Goal: Transaction & Acquisition: Purchase product/service

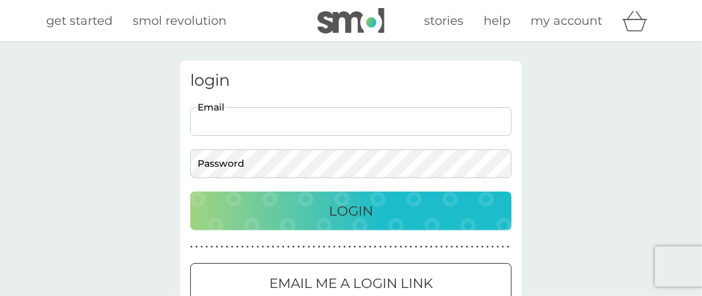
click at [302, 120] on input "Email" at bounding box center [350, 121] width 321 height 29
type input "bumblebee.flowers64@gmail.com"
click at [354, 220] on p "Login" at bounding box center [351, 210] width 44 height 21
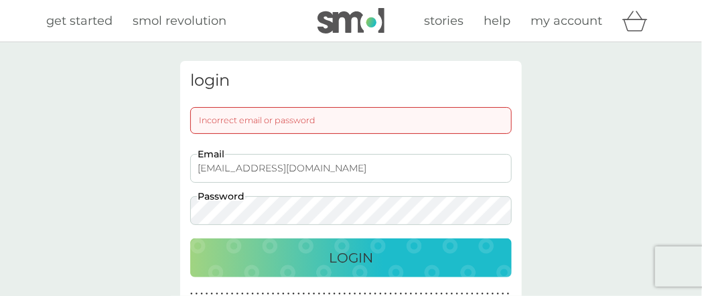
click at [245, 123] on div "Incorrect email or password" at bounding box center [350, 120] width 321 height 27
click at [340, 256] on p "Login" at bounding box center [351, 257] width 44 height 21
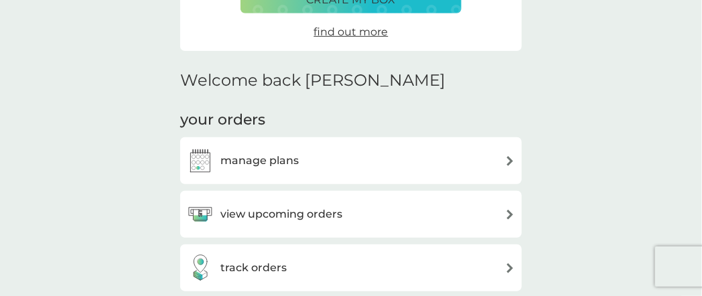
scroll to position [335, 0]
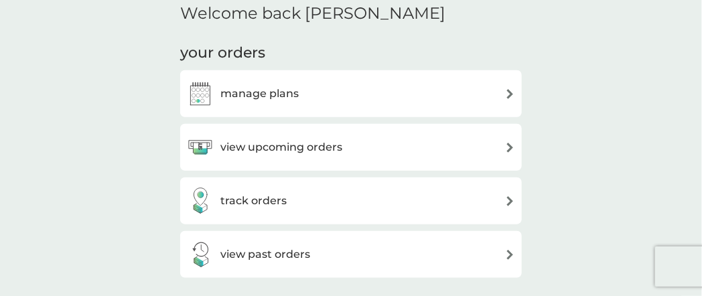
click at [508, 145] on img at bounding box center [510, 148] width 10 height 10
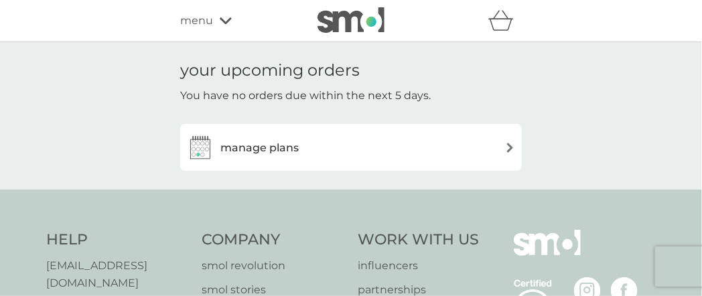
click at [498, 153] on div "manage plans" at bounding box center [351, 147] width 328 height 27
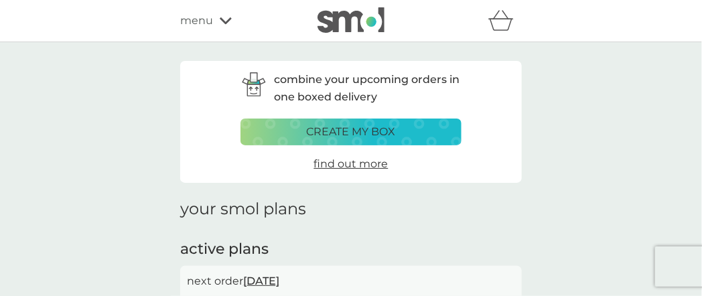
click at [204, 23] on span "menu" at bounding box center [196, 20] width 33 height 17
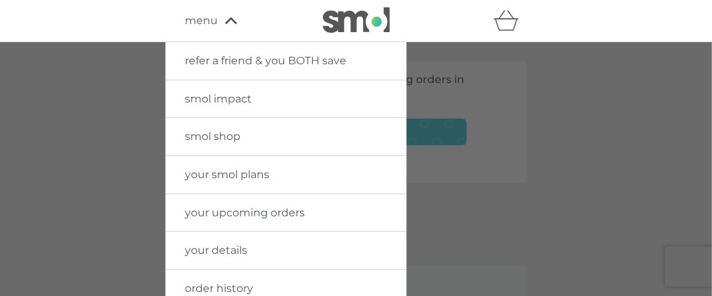
click at [208, 131] on span "smol shop" at bounding box center [213, 136] width 56 height 13
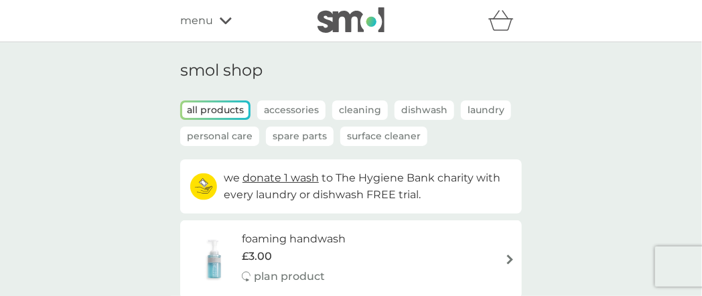
click at [291, 111] on p "Accessories" at bounding box center [291, 109] width 68 height 19
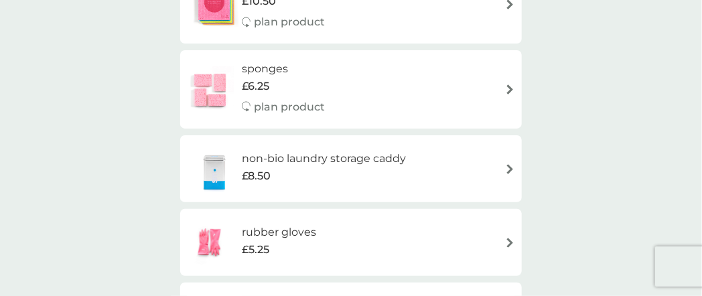
scroll to position [402, 0]
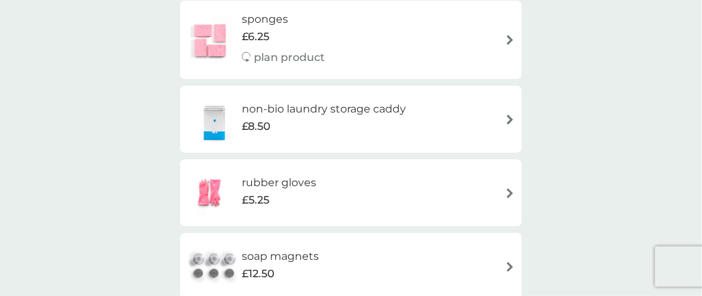
click at [302, 185] on h6 "rubber gloves" at bounding box center [279, 182] width 74 height 17
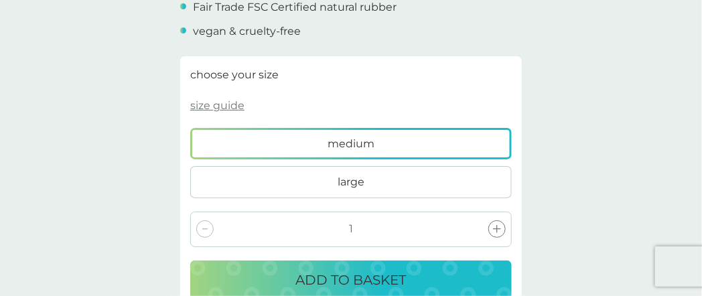
scroll to position [536, 0]
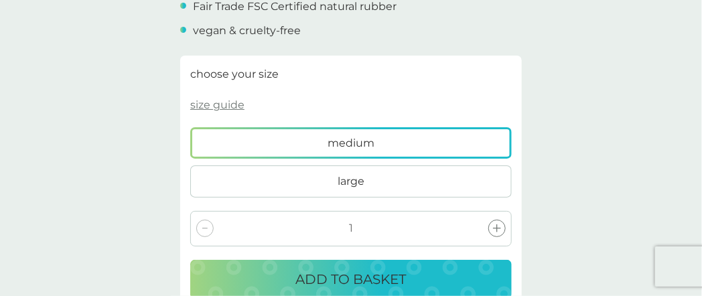
click at [234, 105] on p "size guide" at bounding box center [217, 104] width 54 height 17
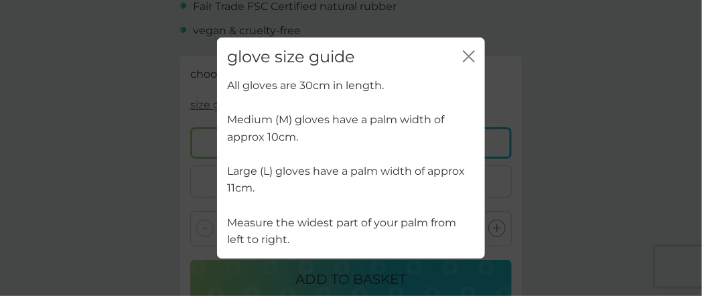
click at [468, 52] on icon "close" at bounding box center [469, 56] width 12 height 12
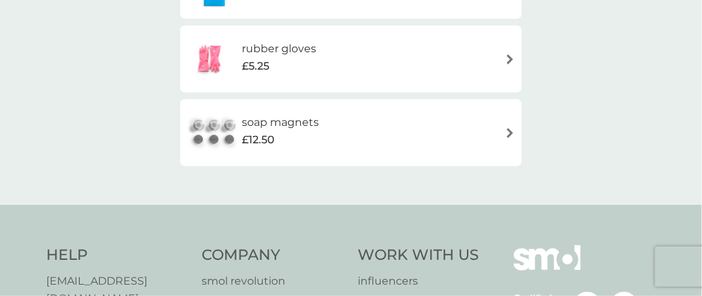
scroll to position [402, 0]
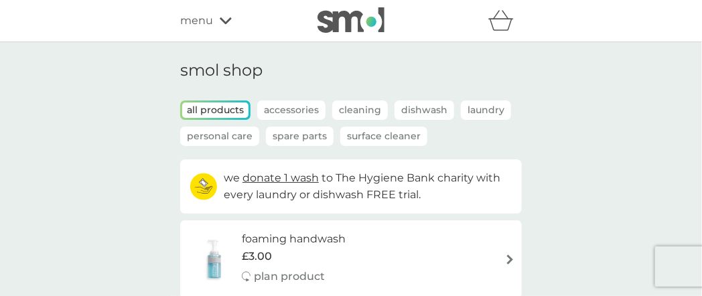
click at [234, 144] on p "Personal Care" at bounding box center [219, 136] width 79 height 19
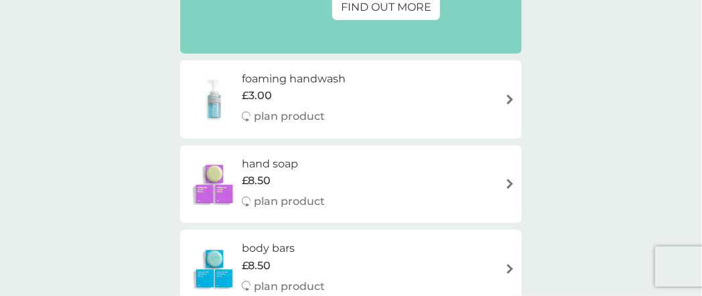
scroll to position [67, 0]
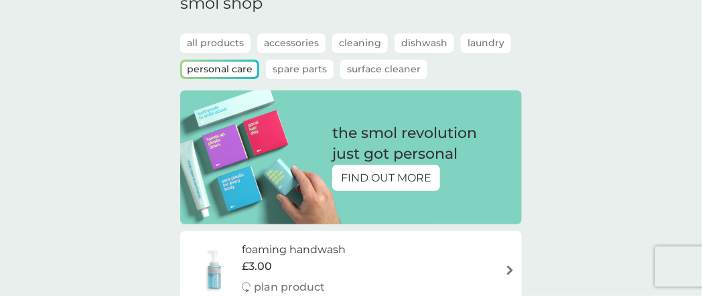
click at [307, 73] on p "Spare Parts" at bounding box center [300, 69] width 68 height 19
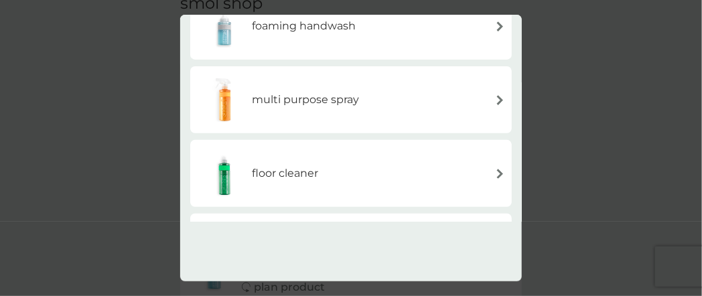
scroll to position [134, 0]
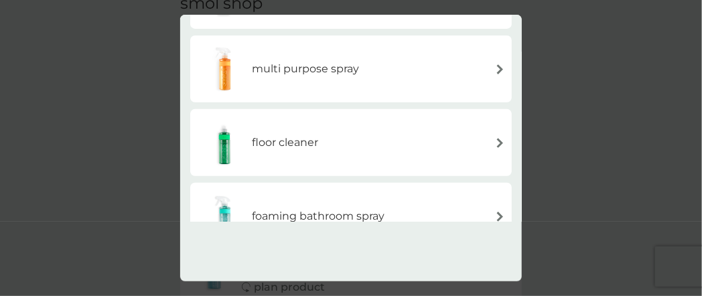
click at [502, 68] on img at bounding box center [500, 69] width 10 height 10
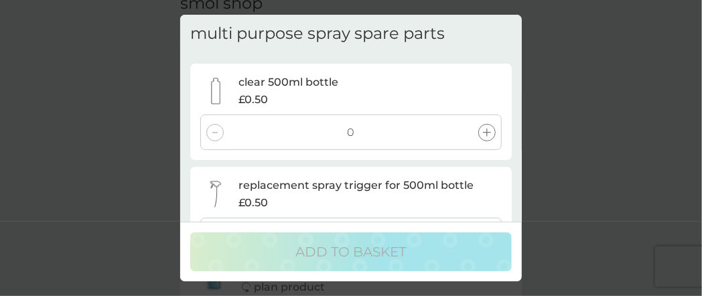
scroll to position [0, 0]
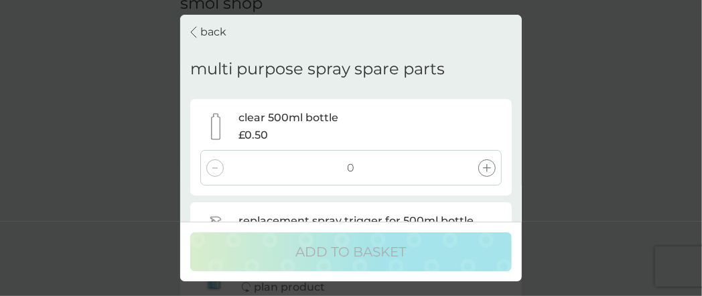
click at [192, 31] on icon at bounding box center [193, 32] width 5 height 11
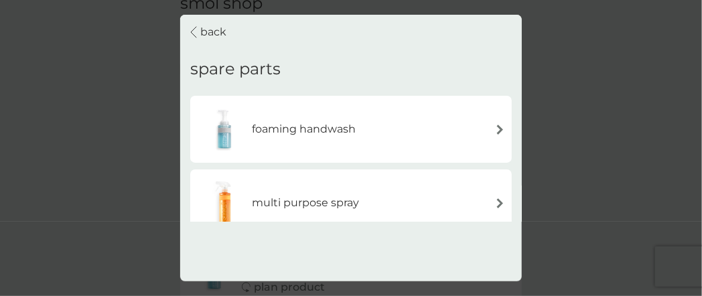
click at [195, 31] on icon at bounding box center [193, 32] width 7 height 12
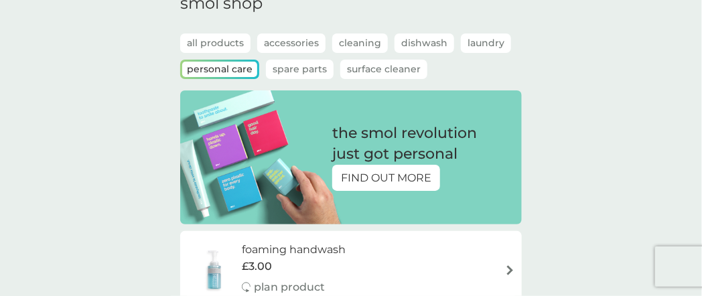
click at [287, 66] on p "Spare Parts" at bounding box center [300, 69] width 68 height 19
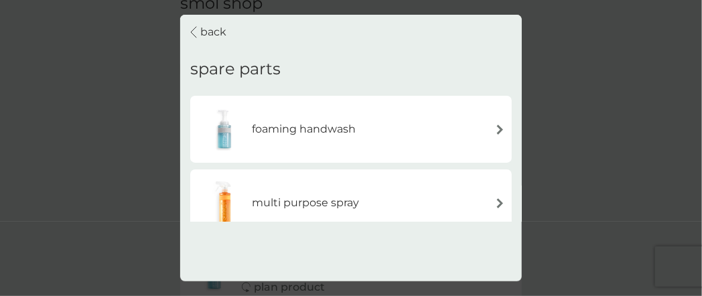
click at [207, 30] on p "back" at bounding box center [213, 31] width 26 height 17
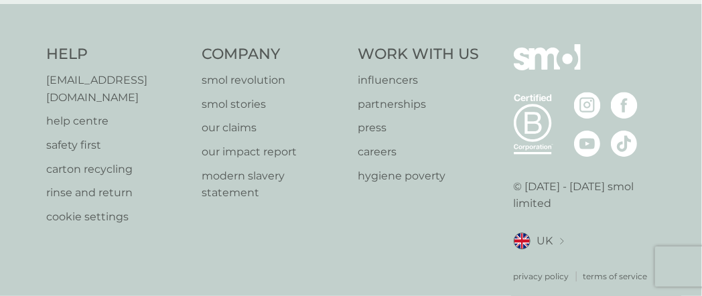
scroll to position [918, 0]
